Goal: Information Seeking & Learning: Learn about a topic

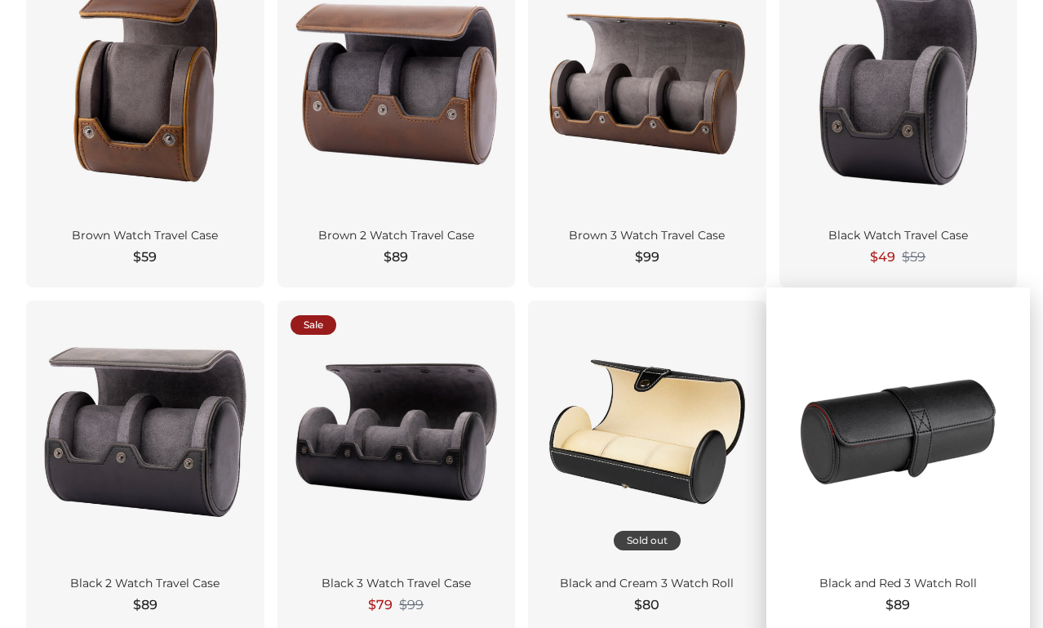
scroll to position [881, 0]
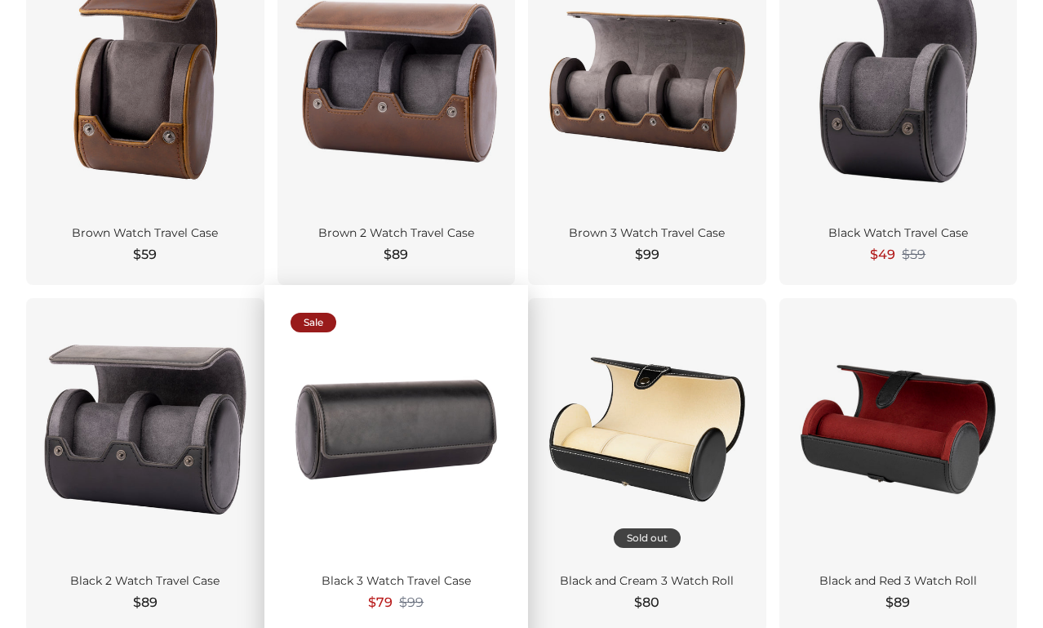
click at [429, 466] on div at bounding box center [397, 430] width 212 height 238
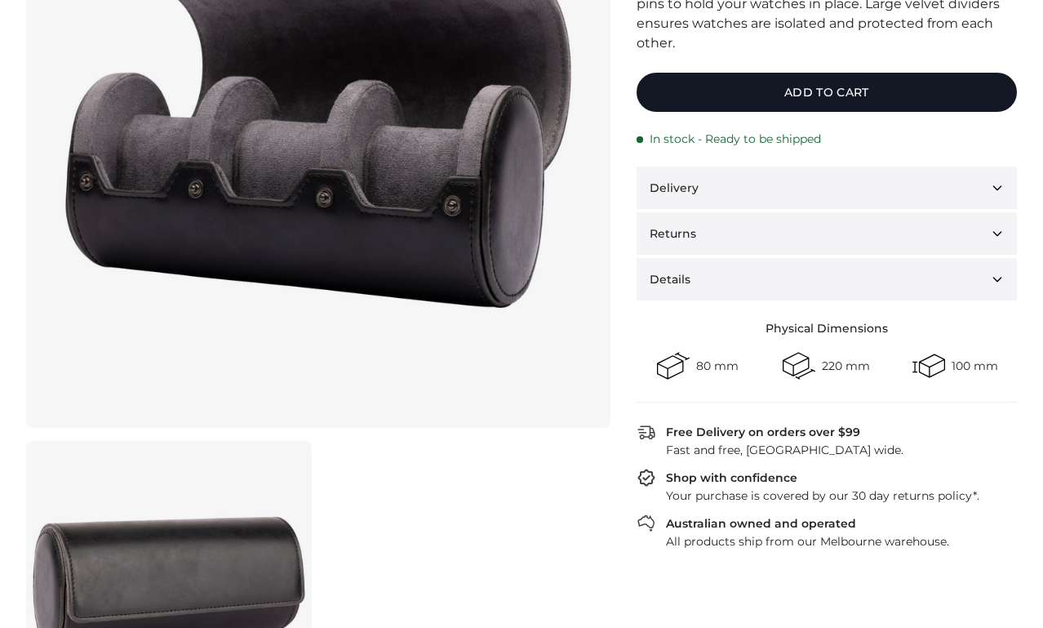
scroll to position [304, 0]
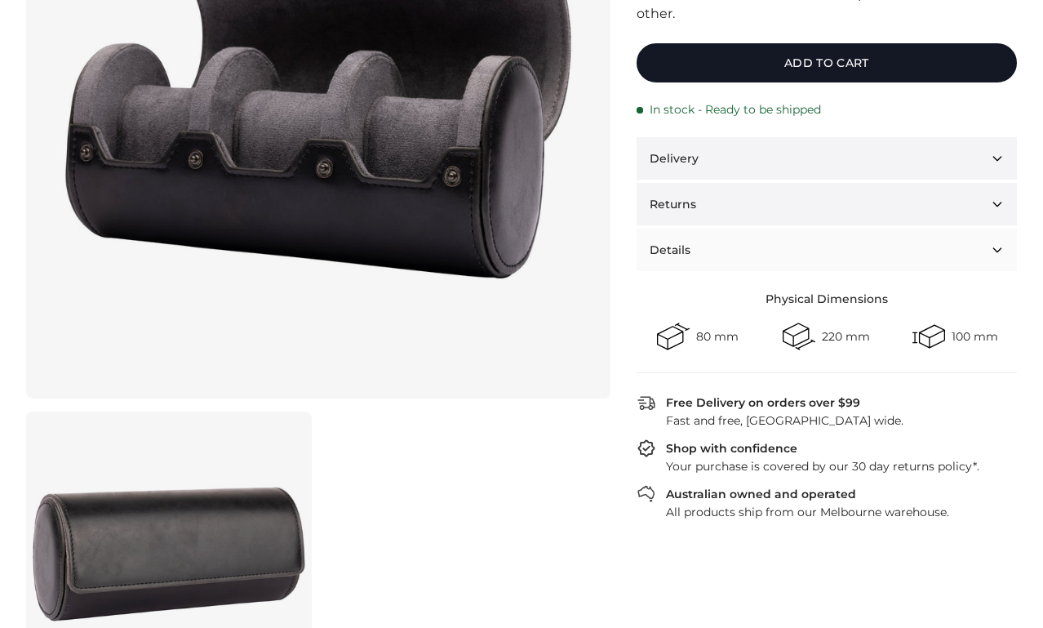
click at [699, 250] on button "Details" at bounding box center [827, 250] width 380 height 42
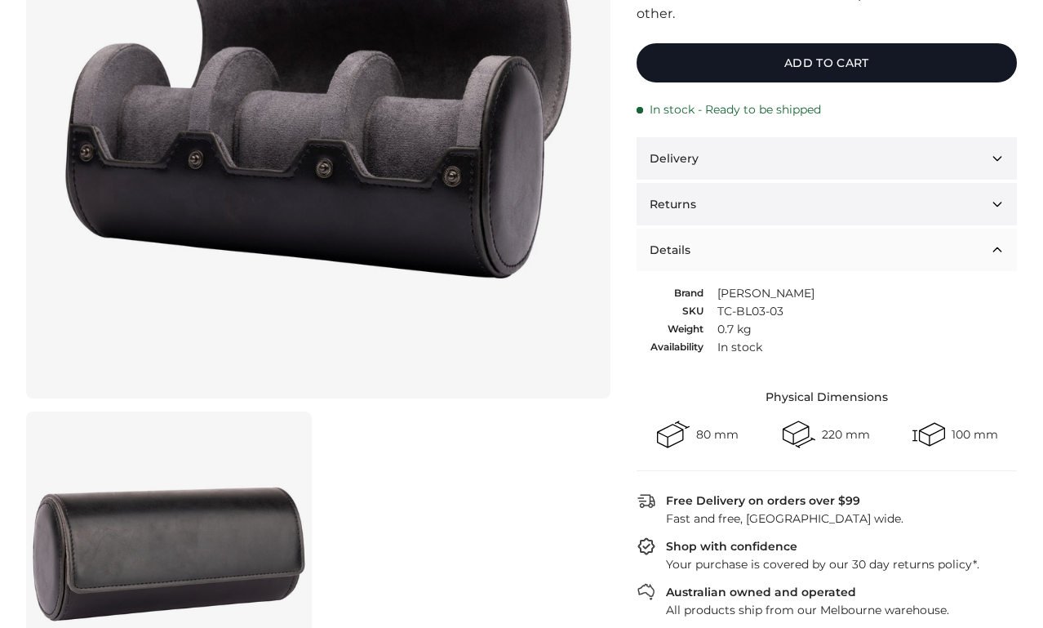
click at [817, 254] on button "Details" at bounding box center [827, 250] width 380 height 42
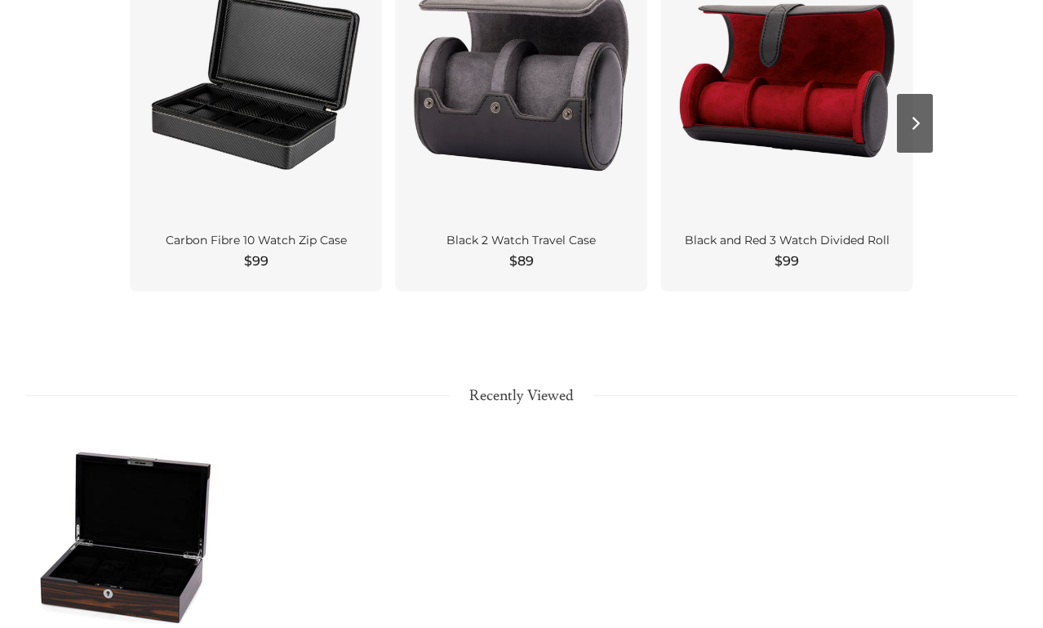
scroll to position [1725, 0]
